Goal: Task Accomplishment & Management: Use online tool/utility

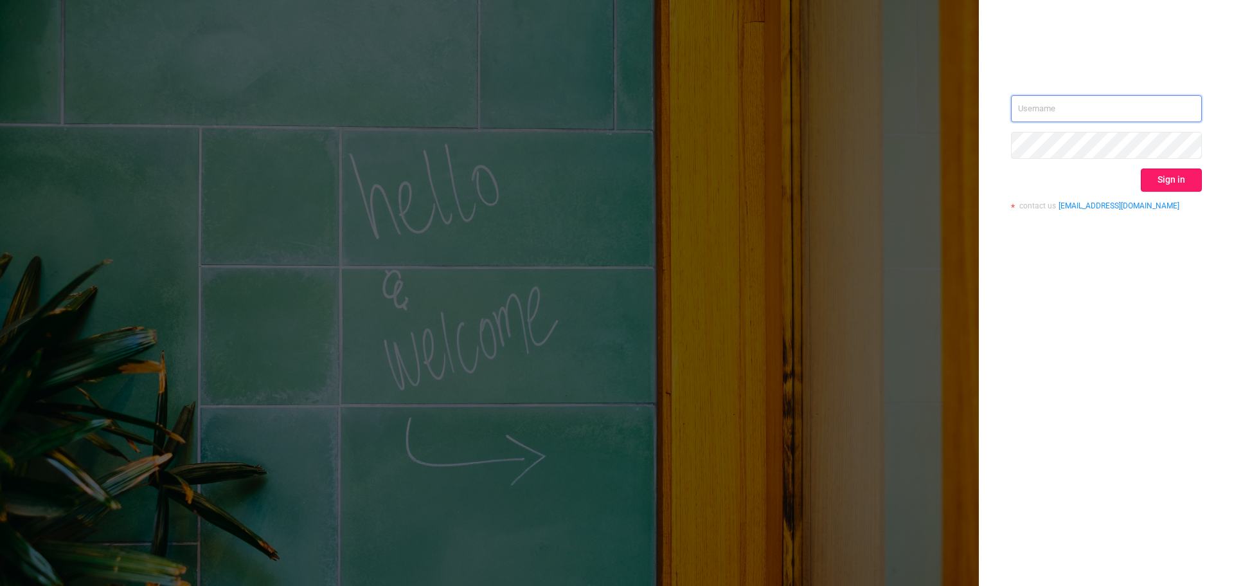
type input "[PERSON_NAME][EMAIL_ADDRESS][DOMAIN_NAME]"
click at [1150, 185] on button "Sign in" at bounding box center [1171, 179] width 61 height 23
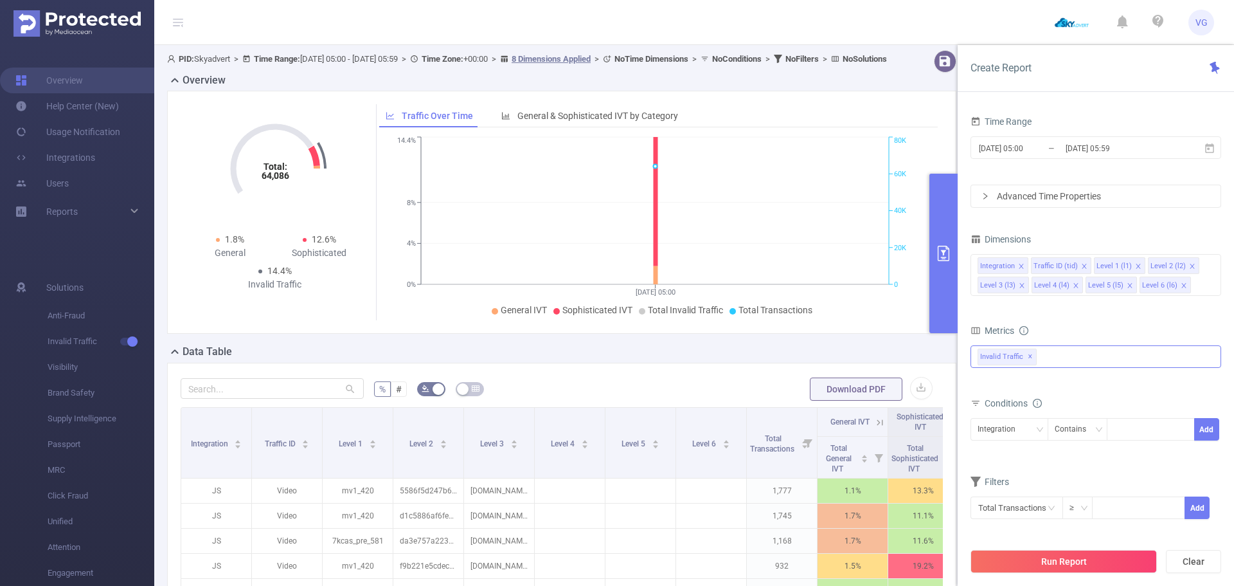
click at [1061, 361] on div "Invalid Traffic ✕" at bounding box center [1096, 356] width 251 height 23
click at [1049, 361] on span "Anti-Fraud" at bounding box center [1110, 362] width 220 height 17
click at [1106, 225] on div "Time Range [DATE] 05:00 _ [DATE] 05:59 Advanced Time Properties Dimensions Inte…" at bounding box center [1096, 324] width 251 height 423
click at [1022, 263] on icon "icon: close" at bounding box center [1021, 266] width 6 height 6
click at [1022, 262] on div "Traffic ID (tid)" at bounding box center [1002, 266] width 44 height 17
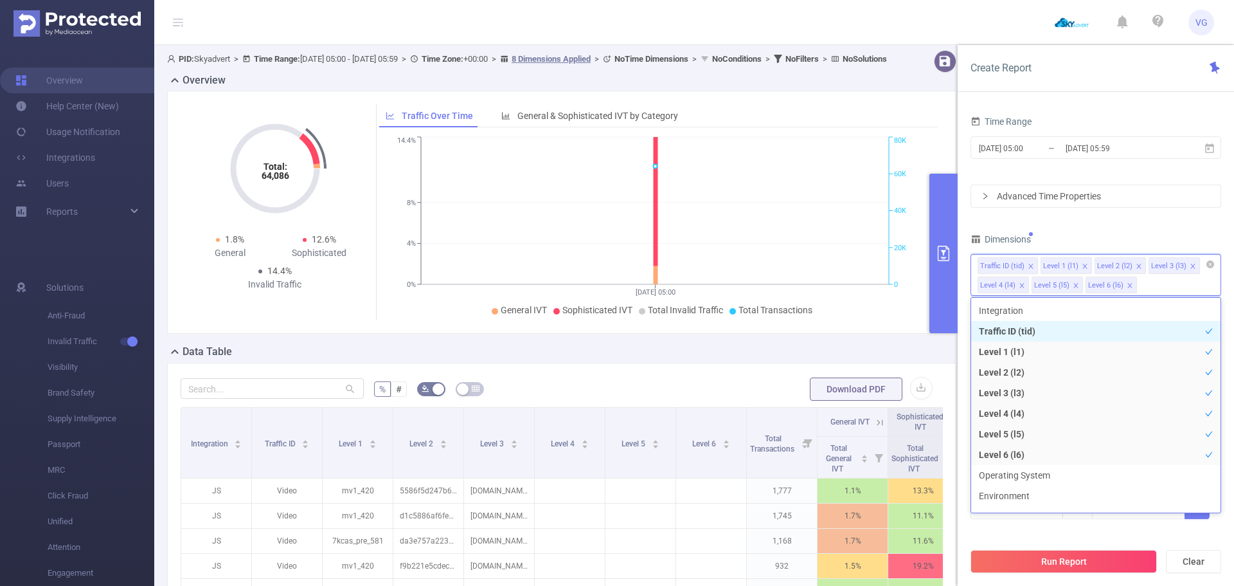
click at [1029, 266] on icon "icon: close" at bounding box center [1031, 266] width 6 height 6
click at [1024, 264] on icon "icon: close" at bounding box center [1022, 266] width 6 height 6
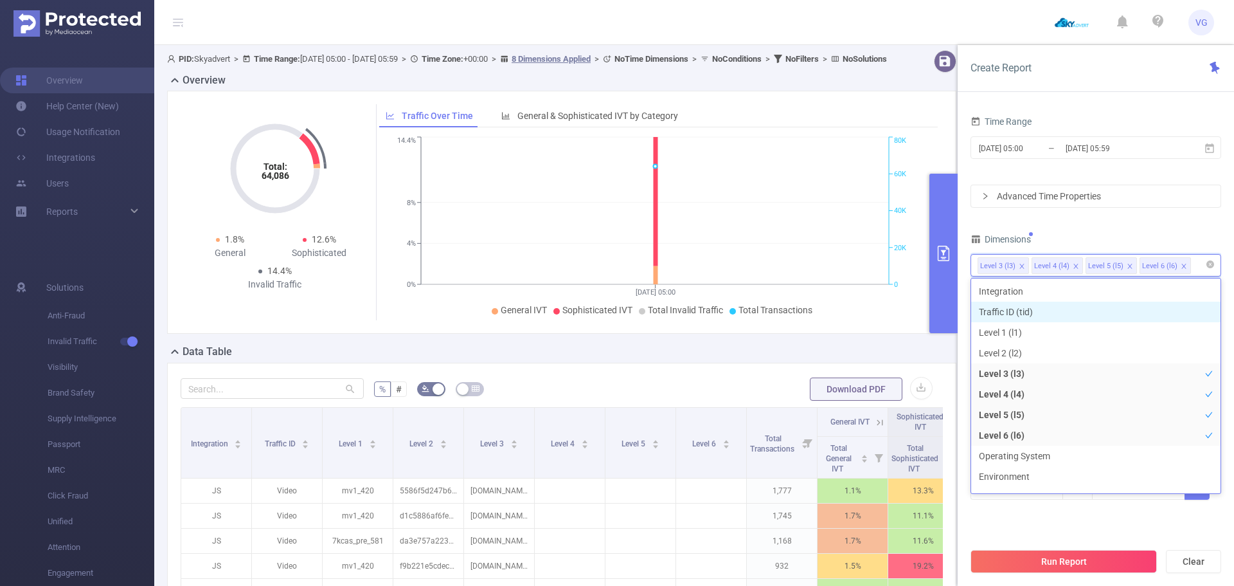
click at [1073, 264] on icon "icon: close" at bounding box center [1076, 266] width 6 height 6
click at [1067, 233] on div "Dimensions" at bounding box center [1096, 240] width 251 height 21
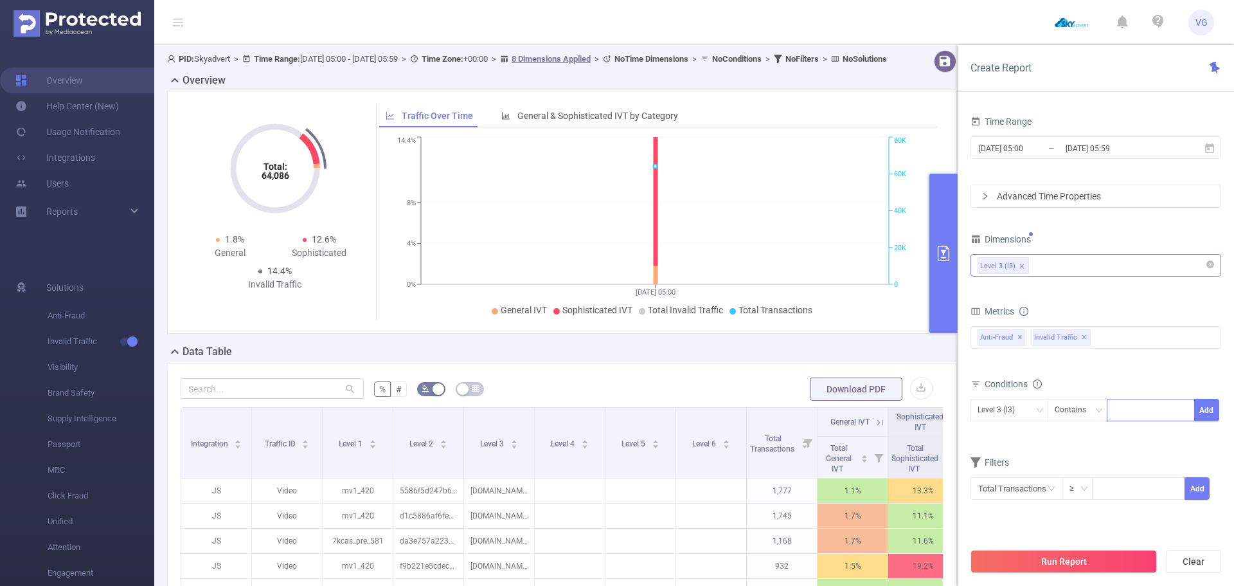
click at [1130, 403] on div at bounding box center [1151, 409] width 74 height 21
paste input "[DOMAIN_NAME]"
type input "[DOMAIN_NAME]"
click at [1135, 431] on li "[DOMAIN_NAME]" at bounding box center [1155, 434] width 97 height 21
click at [1141, 355] on div "bp_total brand-safety brand_is_solution bp_adult bp_arms bp_crime bp_death_inju…" at bounding box center [1096, 345] width 251 height 38
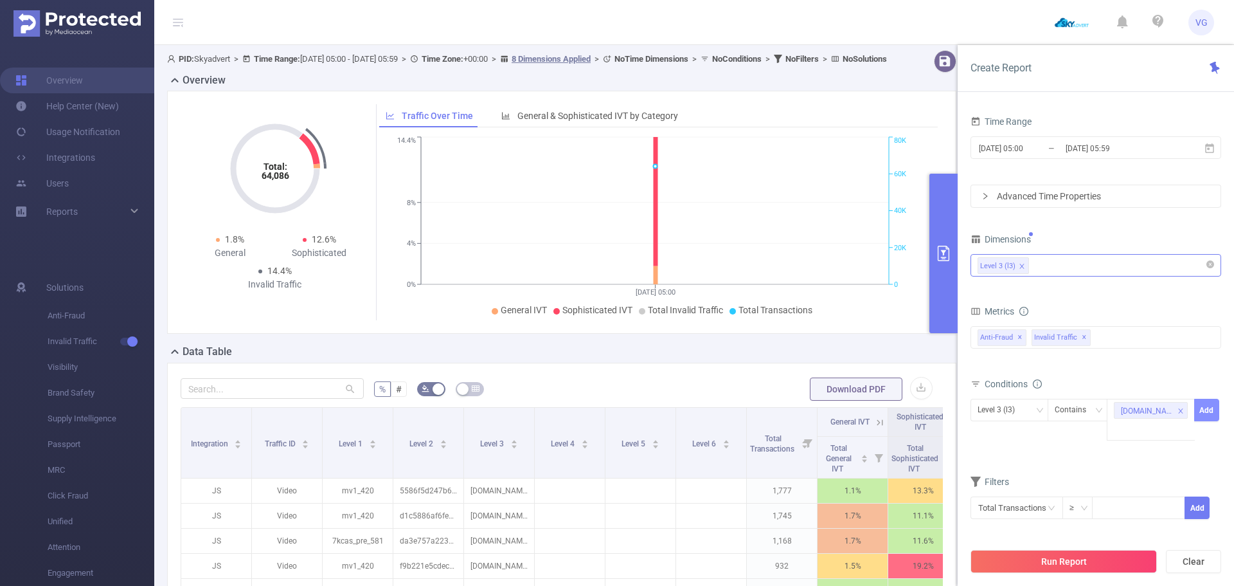
click at [1202, 411] on button "Add" at bounding box center [1207, 410] width 25 height 23
click at [1055, 563] on button "Run Report" at bounding box center [1064, 561] width 186 height 23
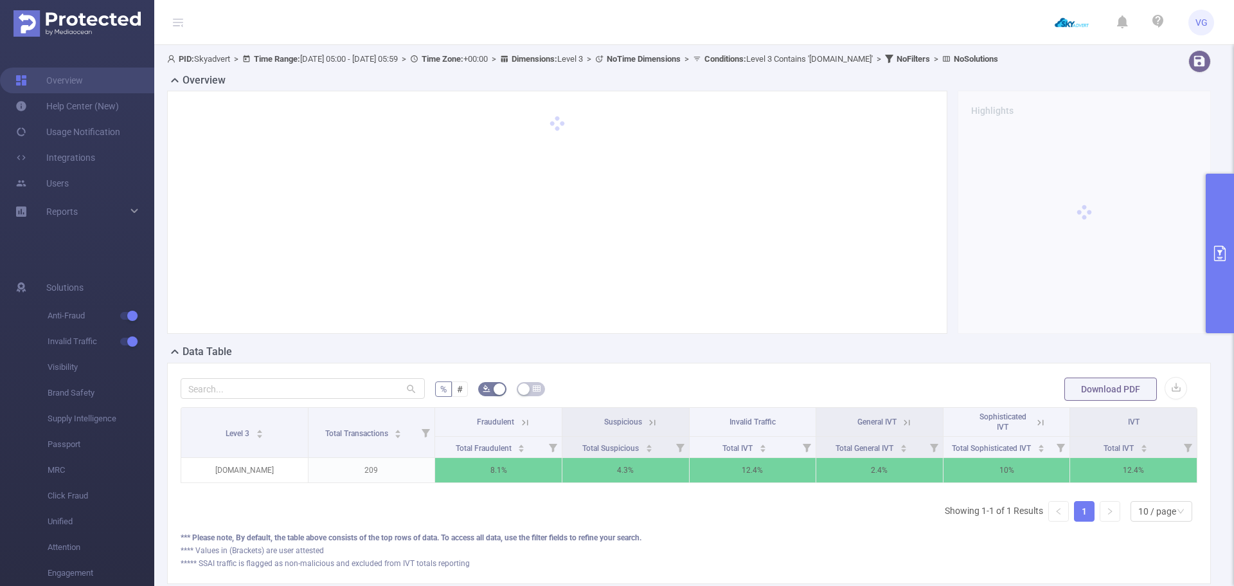
click at [1213, 254] on icon "primary" at bounding box center [1220, 253] width 15 height 15
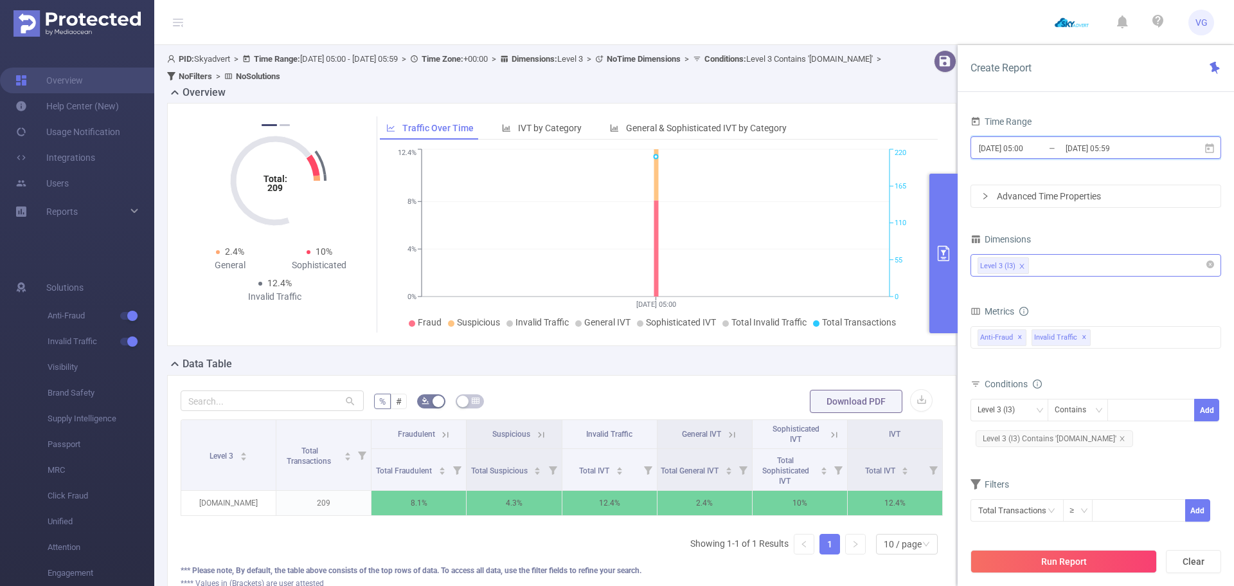
click at [1211, 151] on icon at bounding box center [1209, 148] width 9 height 10
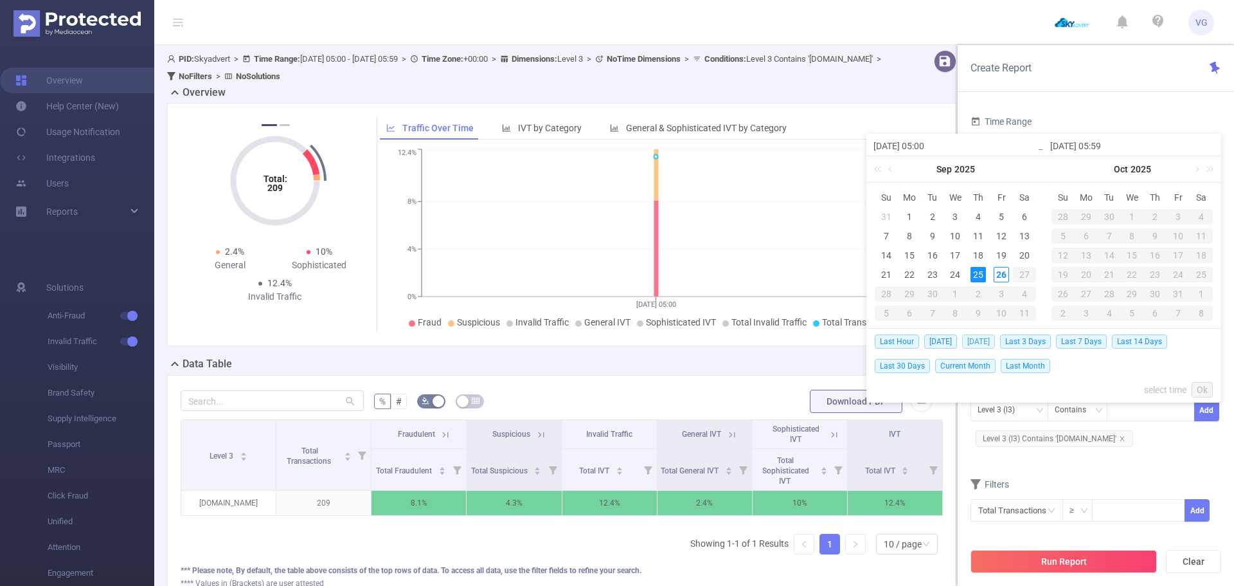
click at [985, 339] on span "[DATE]" at bounding box center [978, 341] width 33 height 14
type input "[DATE] 00:00"
type input "[DATE] 23:59"
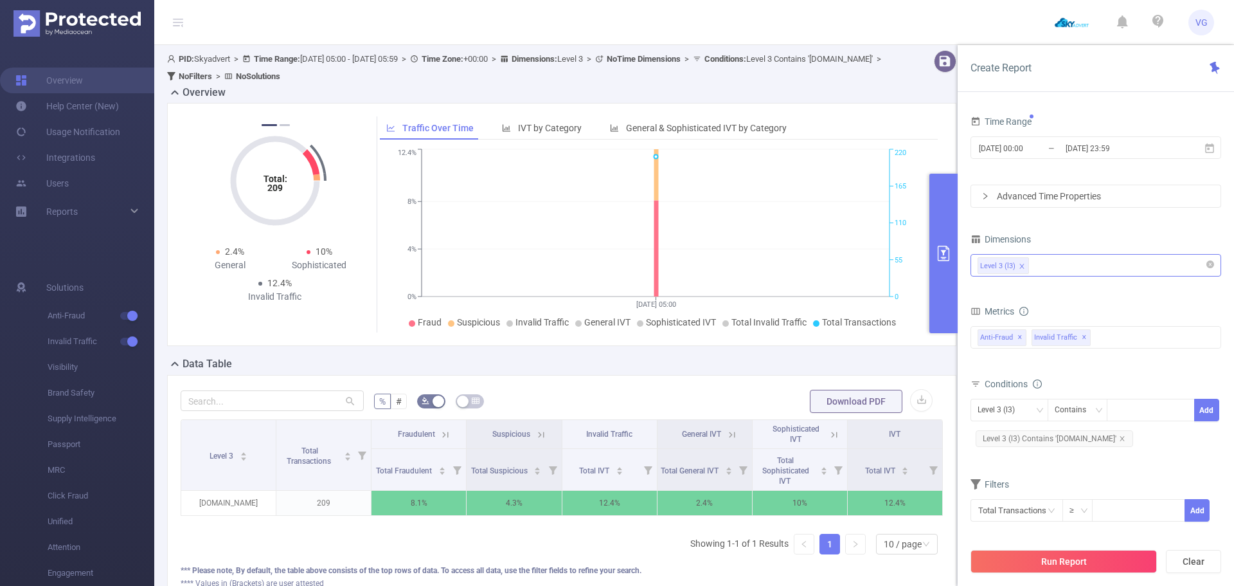
click at [985, 339] on span "Anti-Fraud ✕" at bounding box center [1002, 337] width 49 height 17
click at [1067, 295] on form "Dimensions Level 3 (l3) Metrics bp_total brand-safety brand_is_solution bp_adul…" at bounding box center [1096, 384] width 251 height 308
click at [1050, 569] on button "Run Report" at bounding box center [1064, 561] width 186 height 23
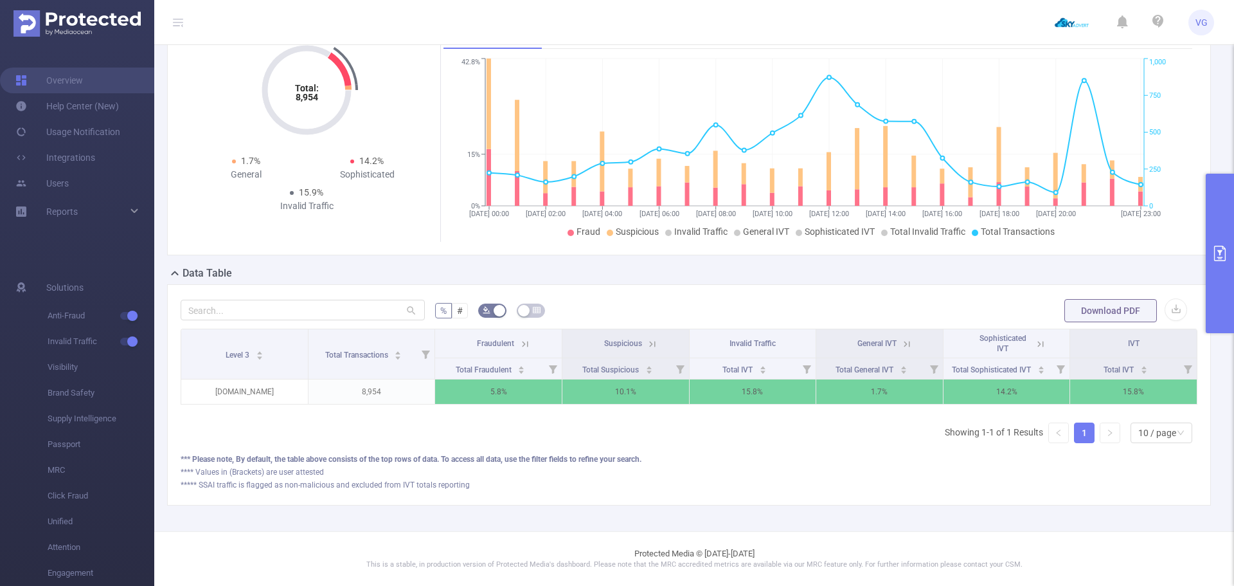
scroll to position [0, 3]
click at [647, 338] on icon at bounding box center [650, 344] width 12 height 12
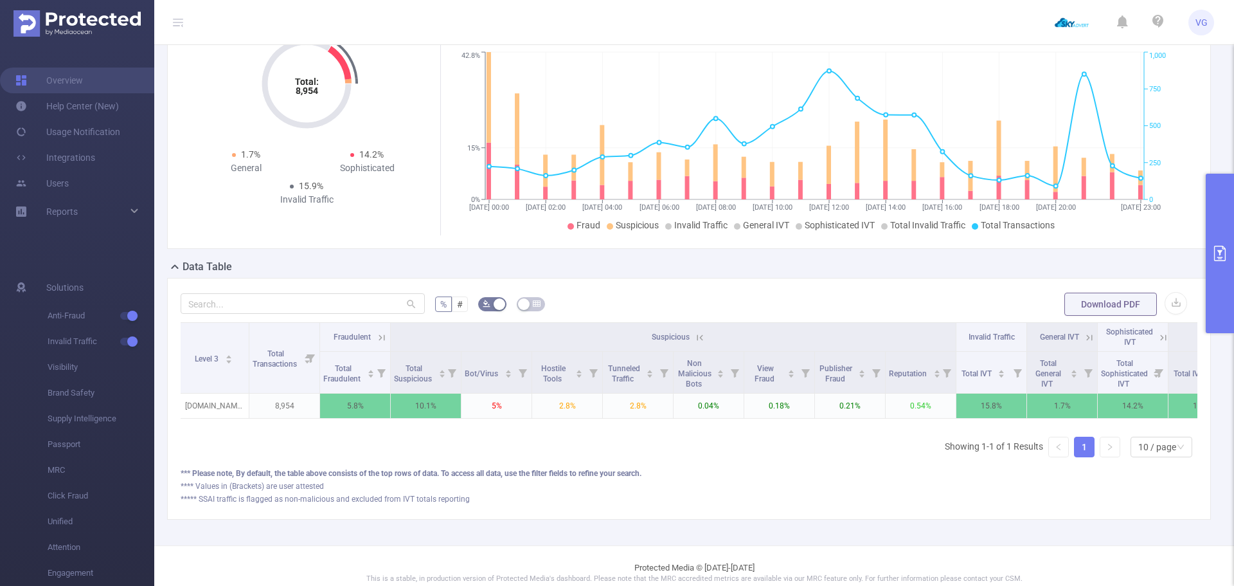
click at [377, 338] on icon at bounding box center [382, 338] width 12 height 12
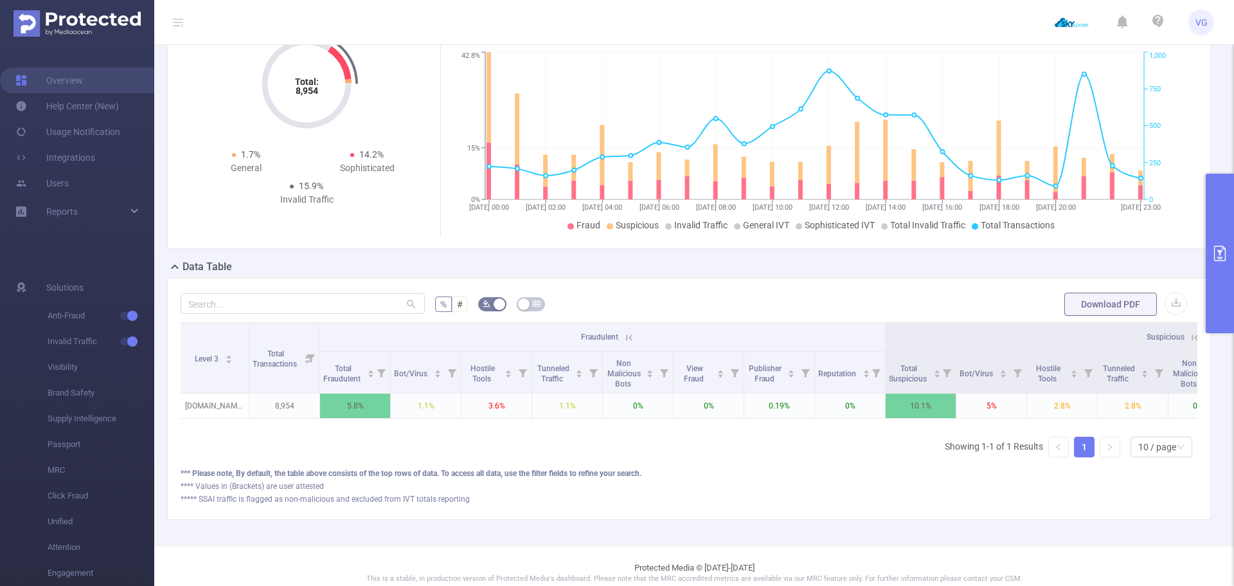
click at [630, 334] on icon at bounding box center [630, 337] width 6 height 6
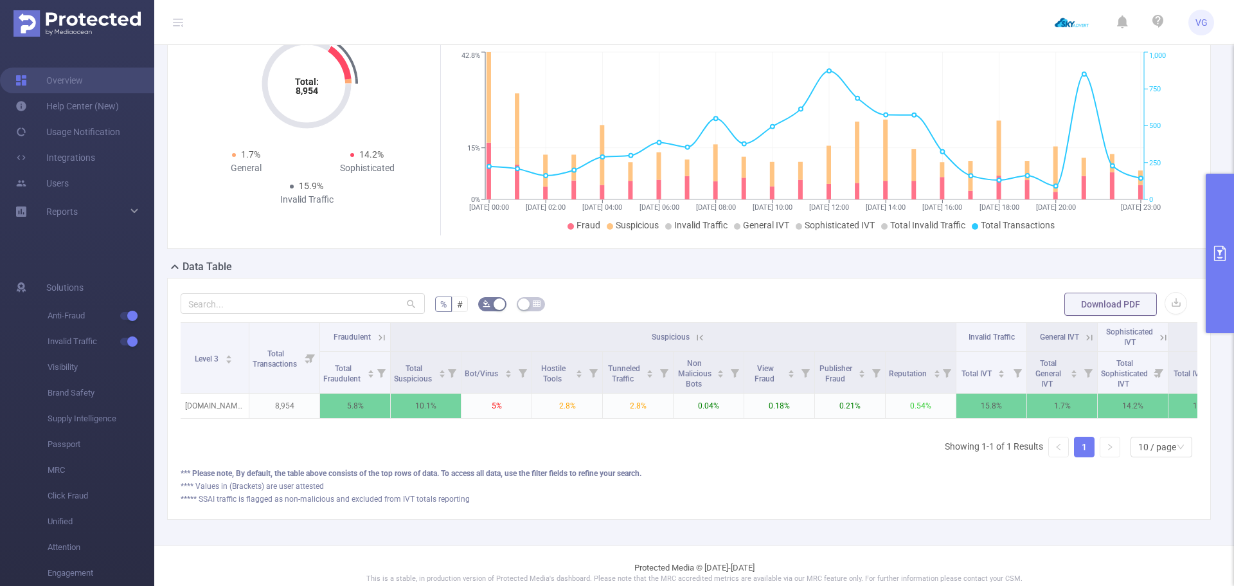
click at [702, 339] on icon at bounding box center [700, 338] width 12 height 12
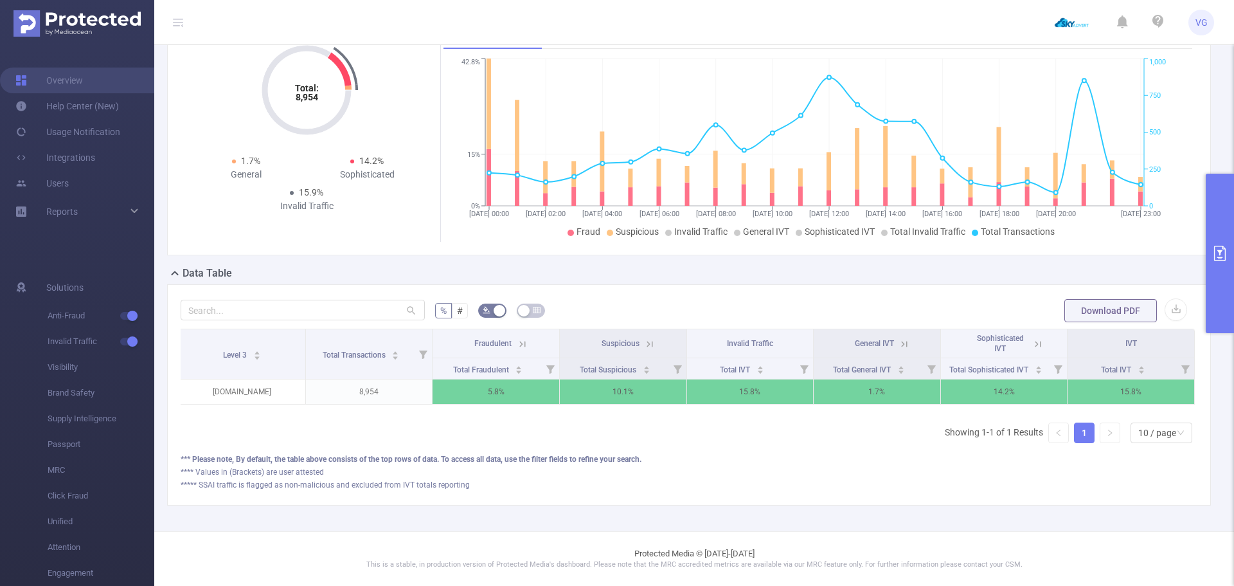
click at [651, 298] on form "% # Download PDF" at bounding box center [689, 311] width 1017 height 26
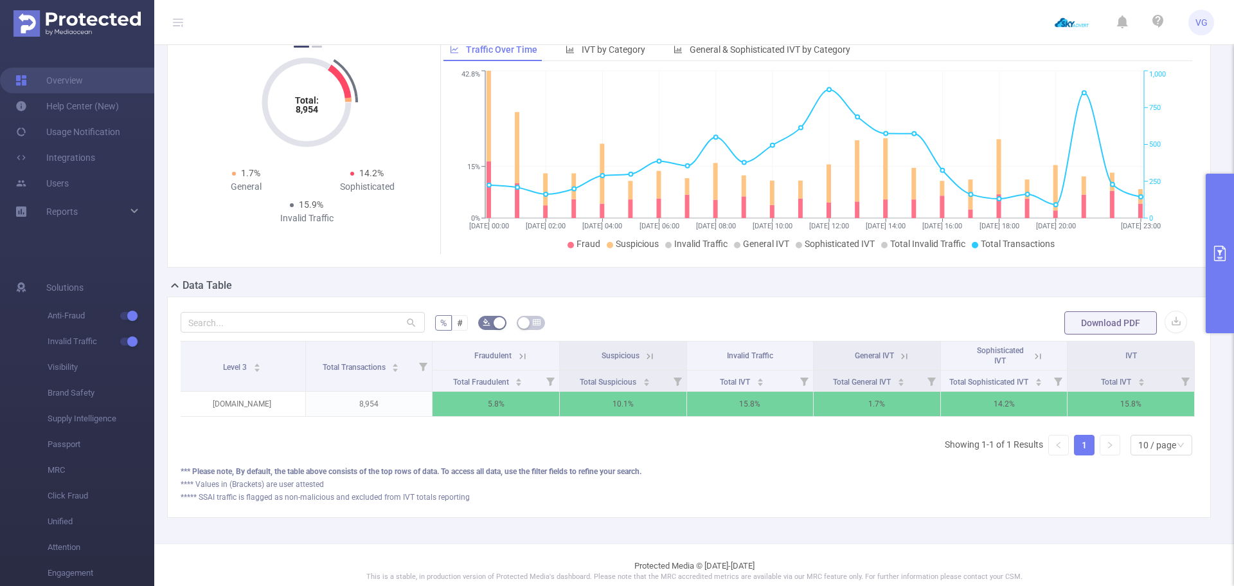
scroll to position [85, 0]
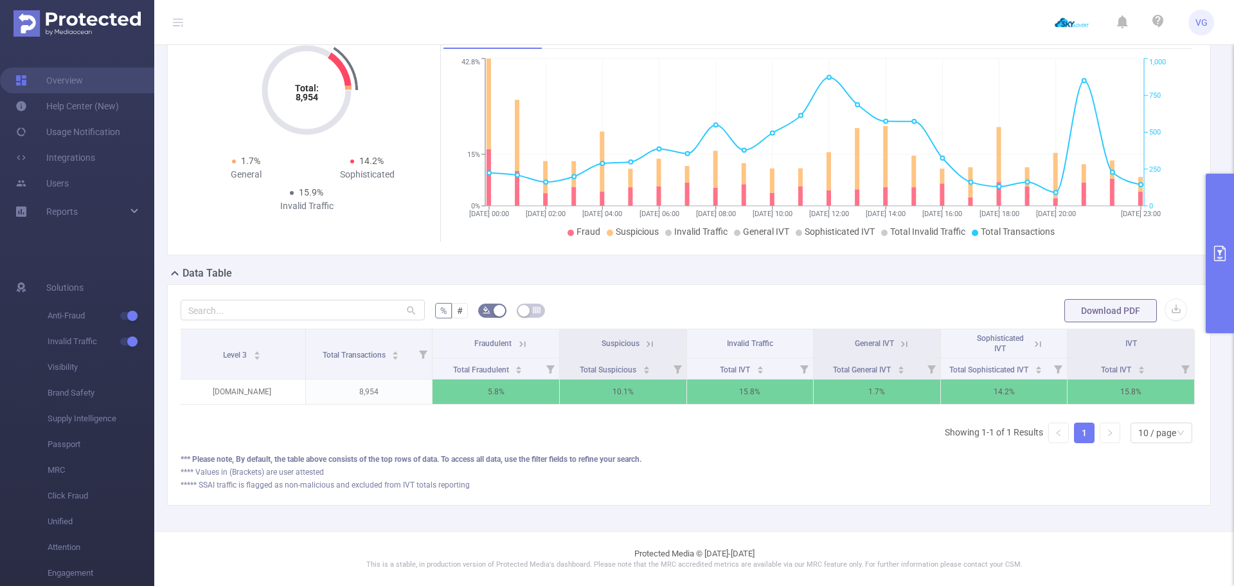
click at [1033, 338] on icon at bounding box center [1039, 344] width 12 height 12
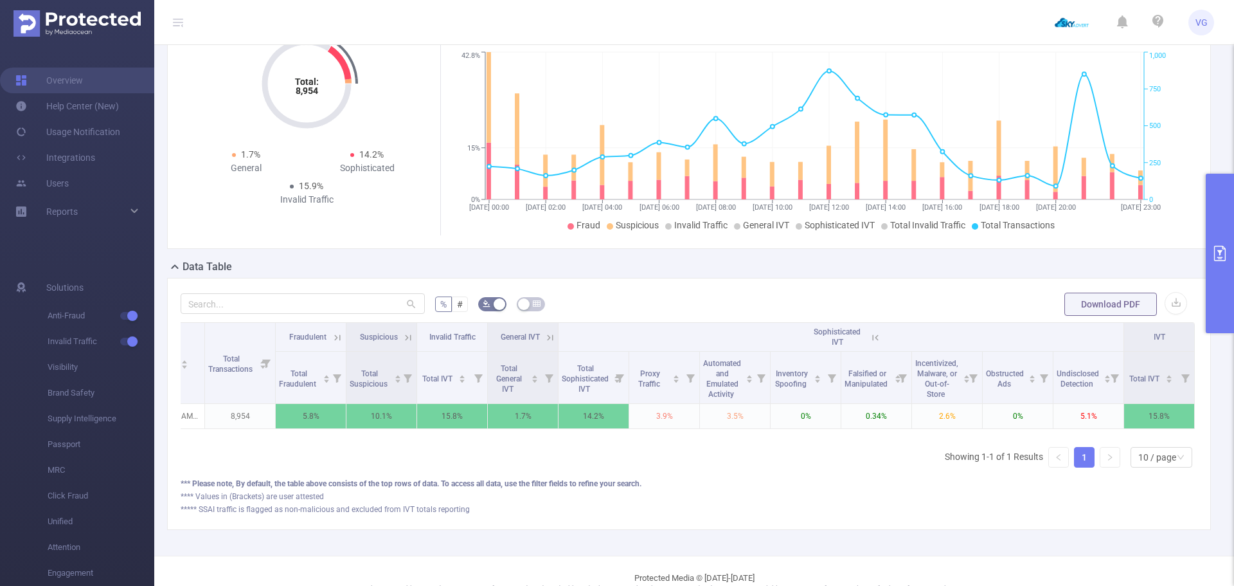
scroll to position [0, 0]
